Goal: Transaction & Acquisition: Purchase product/service

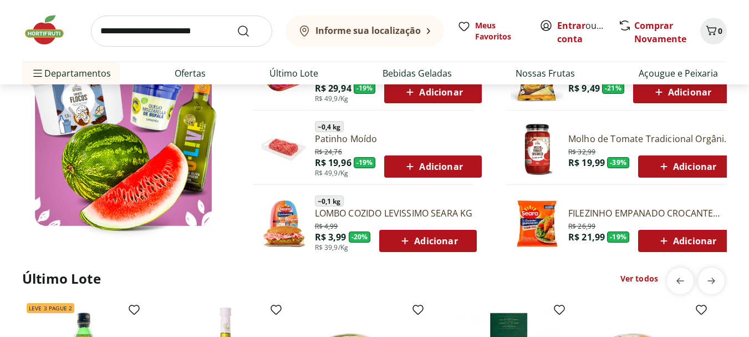
scroll to position [666, 0]
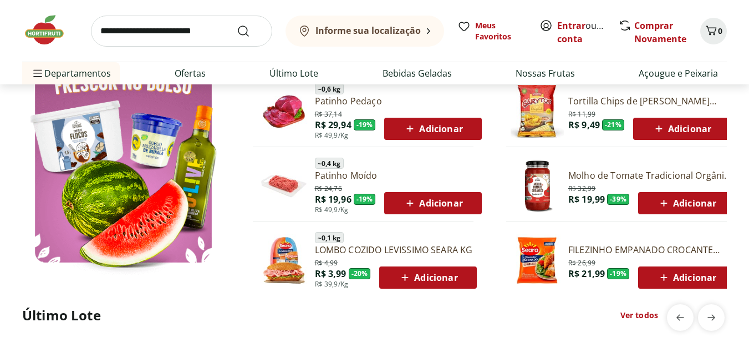
click at [282, 109] on img at bounding box center [283, 111] width 53 height 53
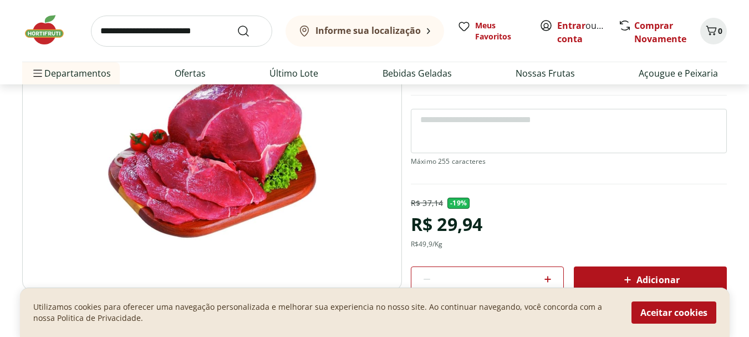
scroll to position [55, 0]
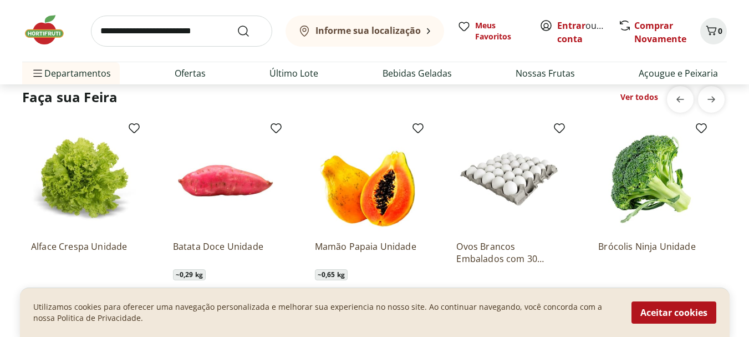
scroll to position [1692, 0]
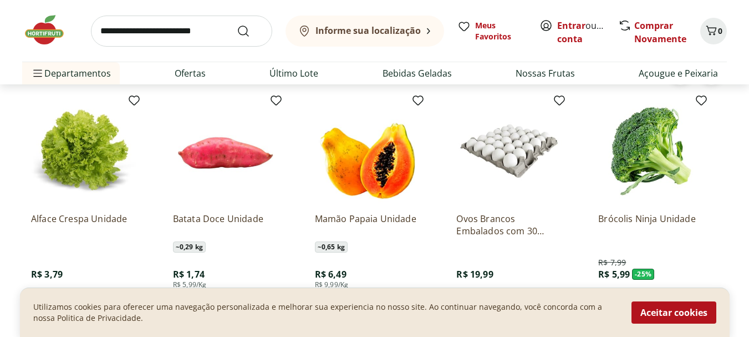
click at [402, 174] on img at bounding box center [367, 150] width 105 height 105
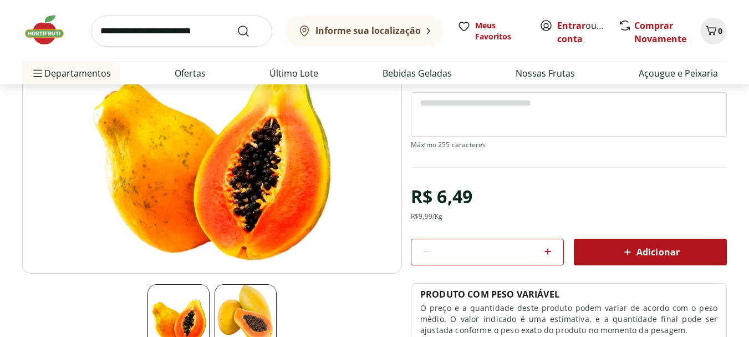
scroll to position [166, 0]
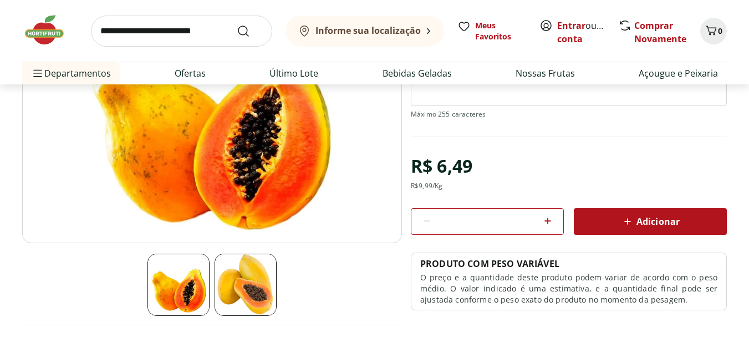
click at [195, 287] on img at bounding box center [179, 284] width 62 height 62
click at [254, 288] on img at bounding box center [246, 284] width 62 height 62
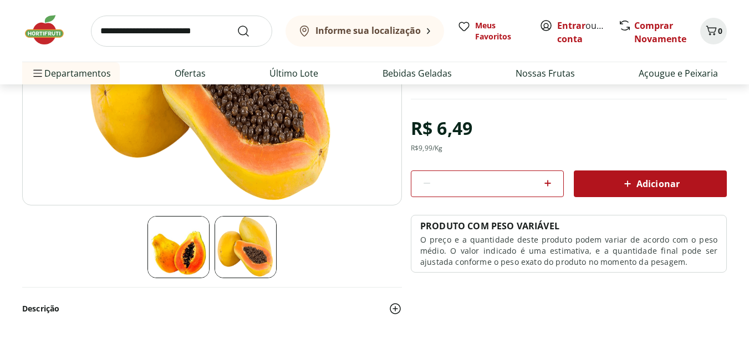
scroll to position [222, 0]
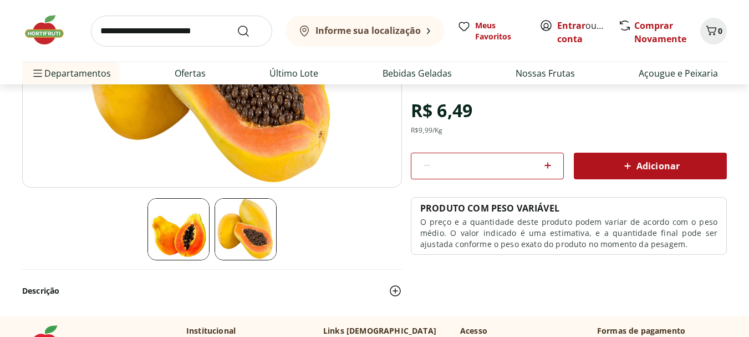
click at [187, 234] on img at bounding box center [179, 229] width 62 height 62
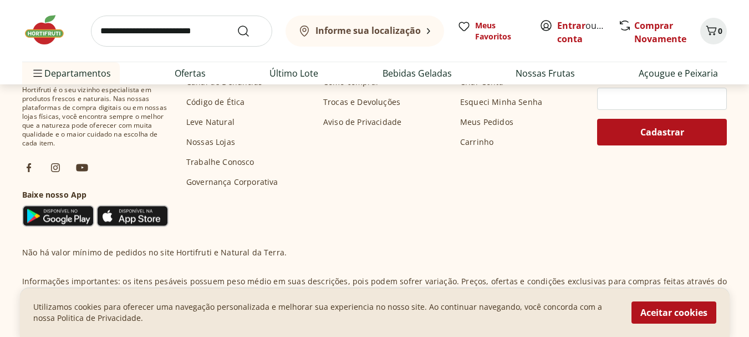
scroll to position [444, 0]
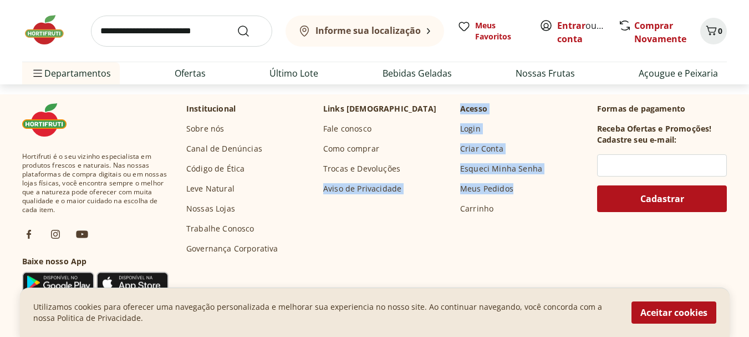
drag, startPoint x: 454, startPoint y: 107, endPoint x: 529, endPoint y: 209, distance: 126.5
click at [529, 209] on div "Institucional Sobre nós Canal de Denúncias Código de Ética Leve Natural Nossas …" at bounding box center [387, 178] width 402 height 151
click at [529, 215] on div "Institucional Sobre nós Canal de Denúncias Código de Ética Leve Natural Nossas …" at bounding box center [387, 178] width 402 height 151
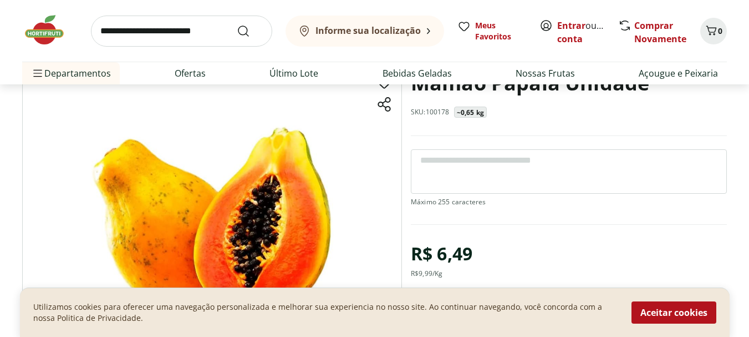
scroll to position [111, 0]
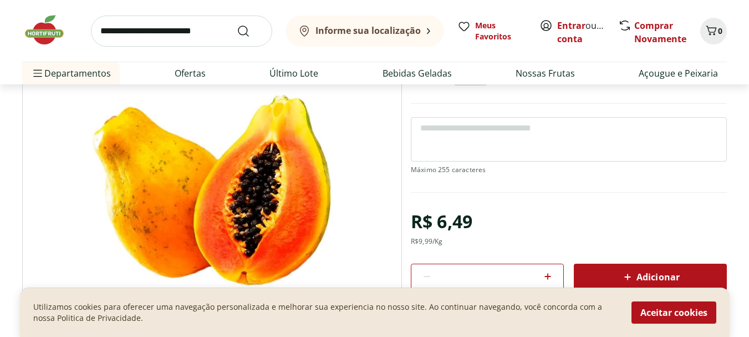
click at [205, 157] on img at bounding box center [212, 165] width 380 height 266
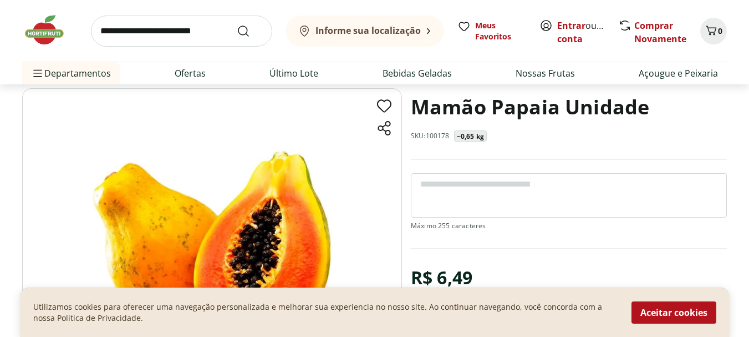
scroll to position [55, 0]
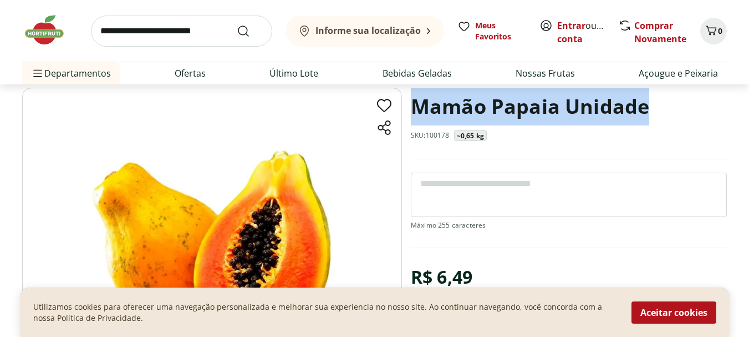
drag, startPoint x: 409, startPoint y: 102, endPoint x: 688, endPoint y: 110, distance: 279.1
click at [688, 110] on section "Mamão Papaia Unidade SKU: 100178 ~0,65 kg R$ 6,49 R$ 9,99 /Kg * Adicionar PRODU…" at bounding box center [374, 285] width 705 height 395
copy h1 "Mamão Papaia Unidade"
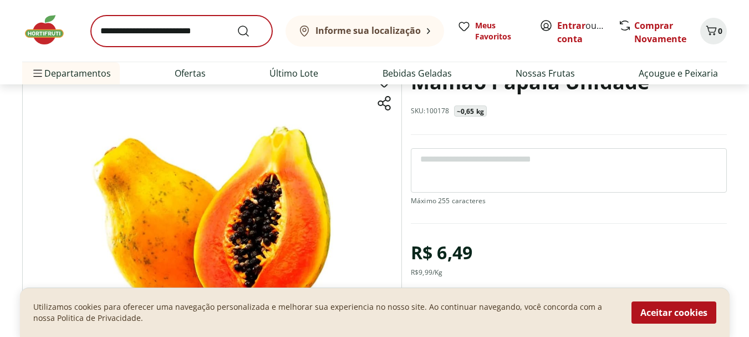
scroll to position [0, 0]
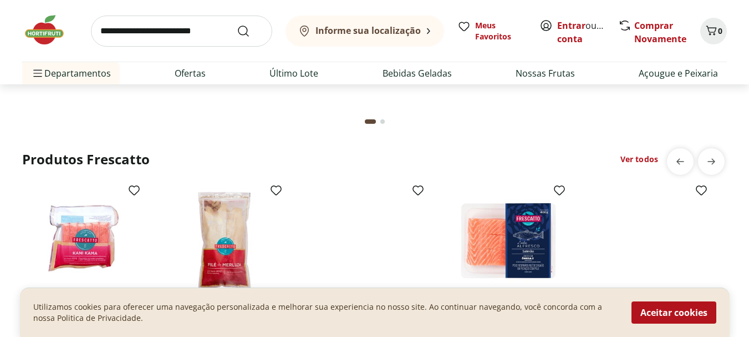
scroll to position [3217, 0]
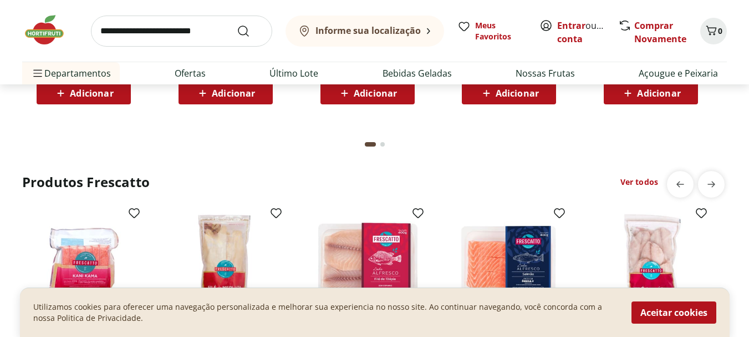
click at [388, 249] on img at bounding box center [367, 263] width 105 height 105
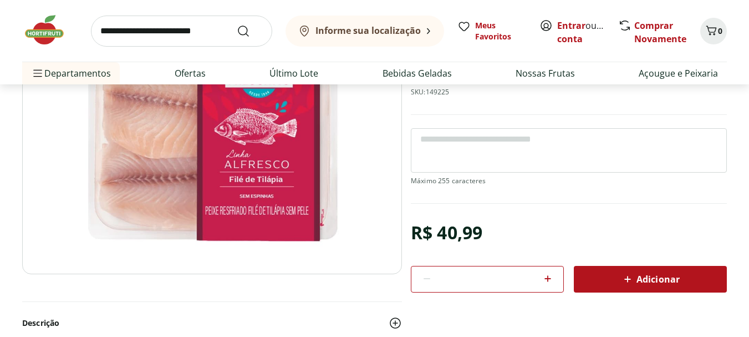
scroll to position [111, 0]
